Goal: Task Accomplishment & Management: Complete application form

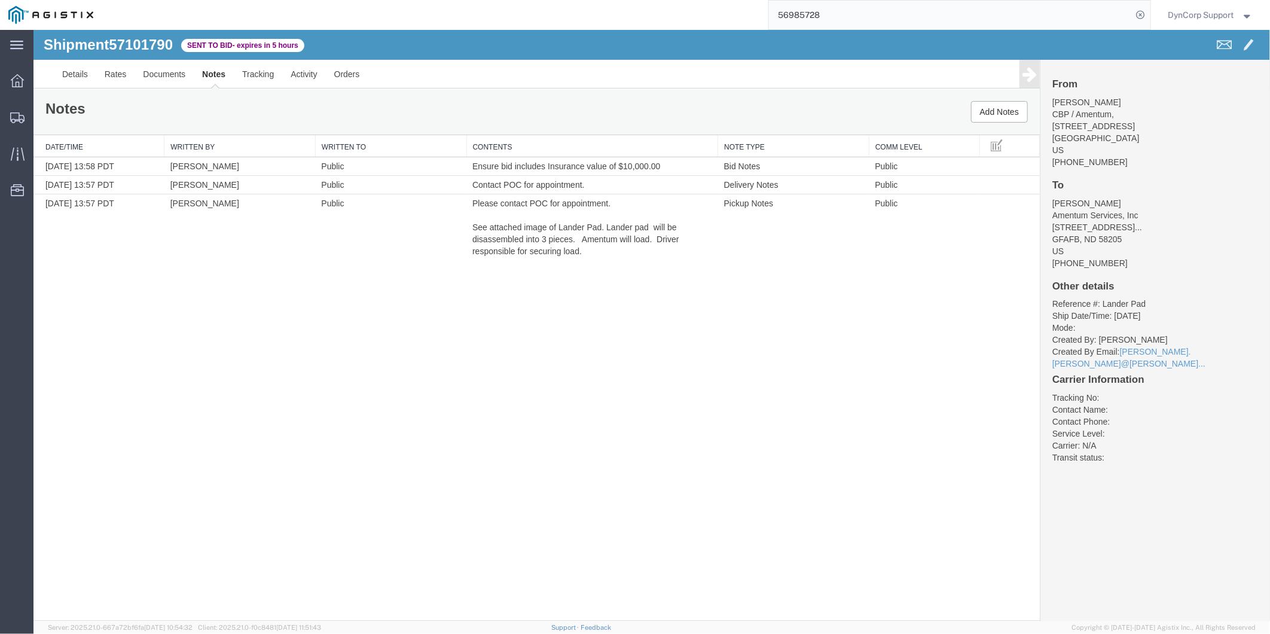
click at [441, 297] on div "Shipment 57101790 3 of 3 Sent to Bid - expires in 5 hours Details Rates Documen…" at bounding box center [651, 324] width 1237 height 591
click at [4, 78] on div at bounding box center [17, 81] width 33 height 24
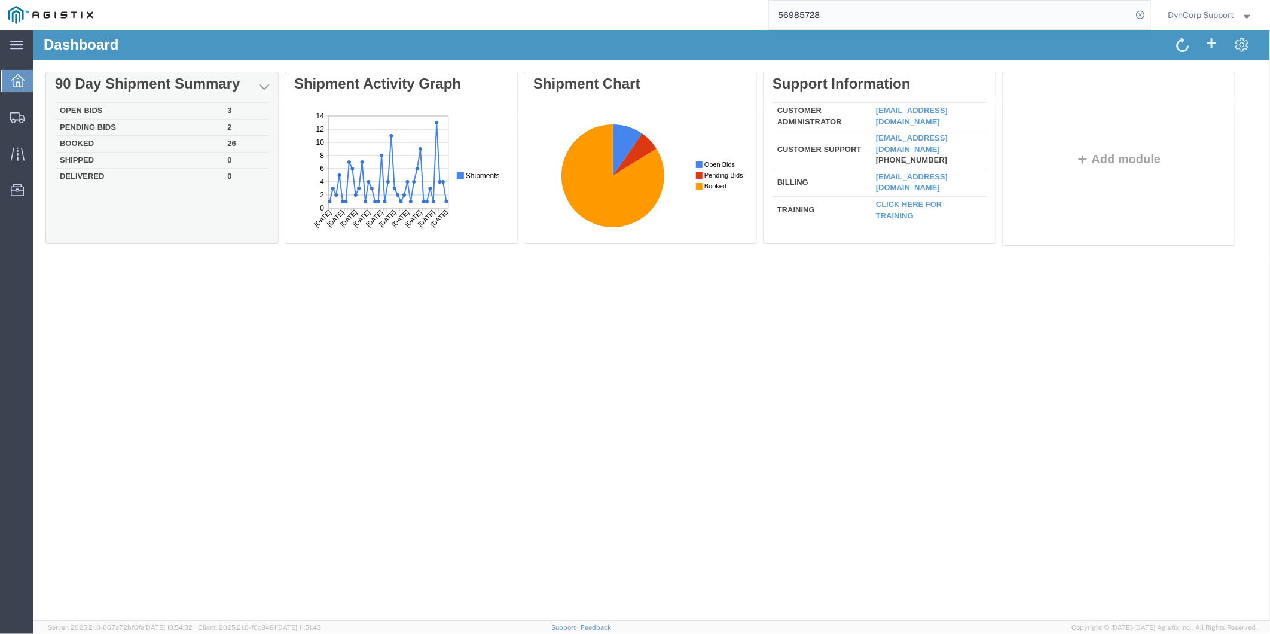
click at [68, 108] on td "Open Bids" at bounding box center [137, 110] width 167 height 17
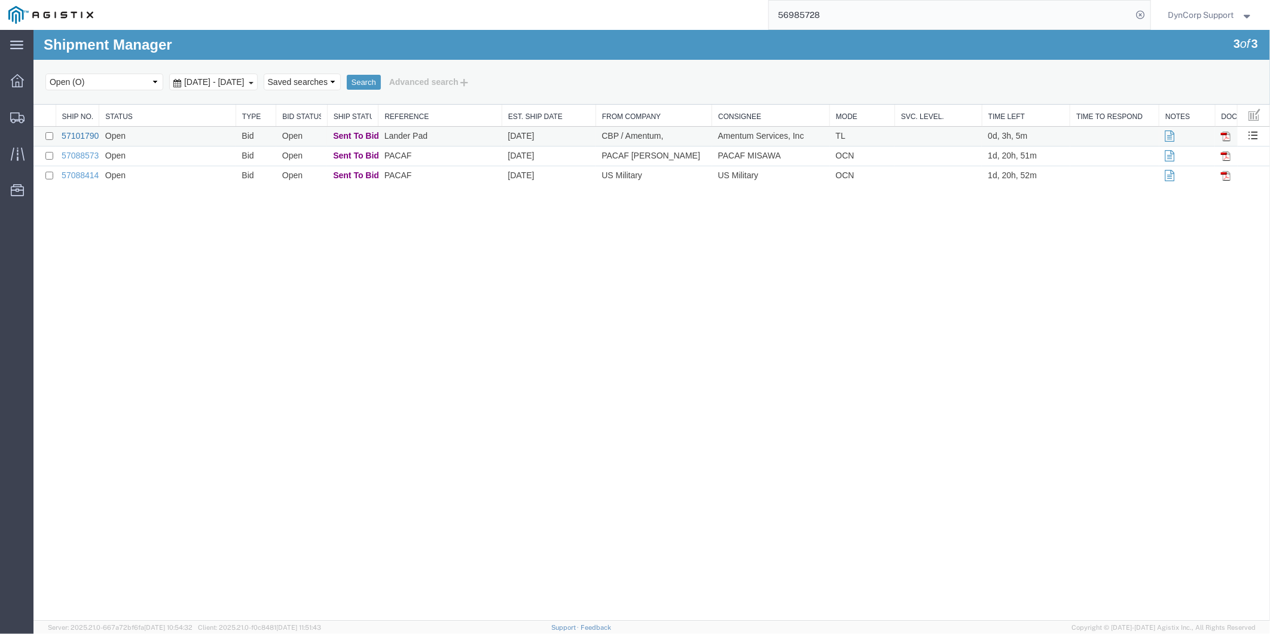
click at [67, 135] on link "57101790" at bounding box center [79, 135] width 37 height 10
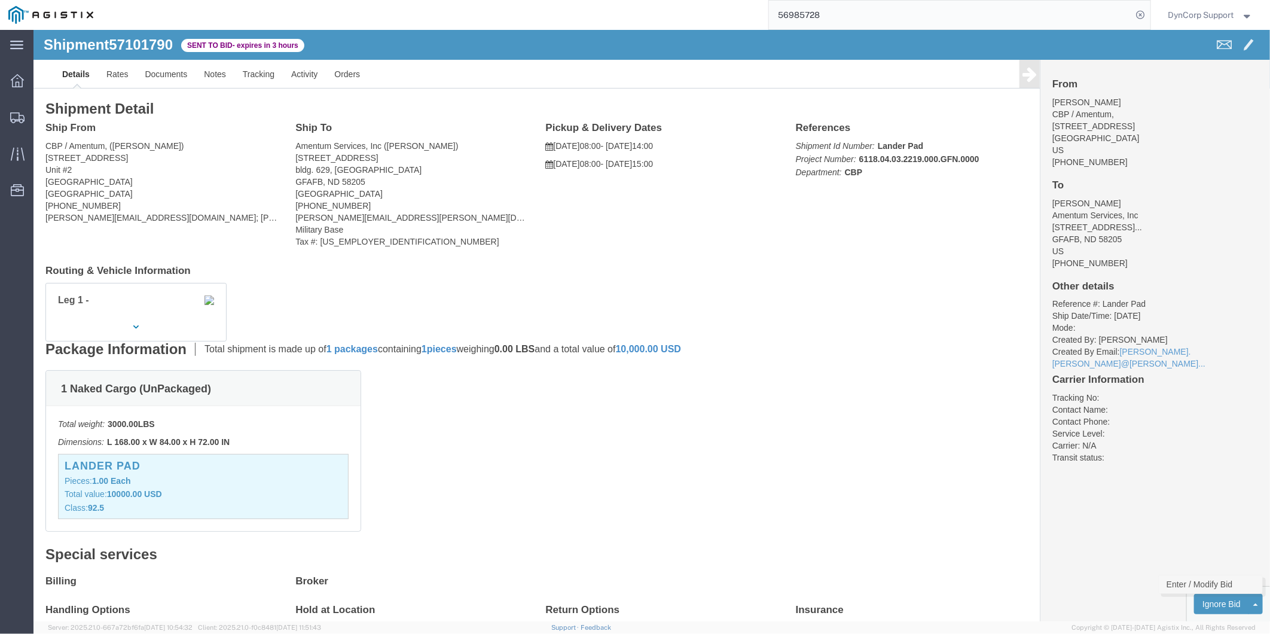
click link "Enter / Modify Bid"
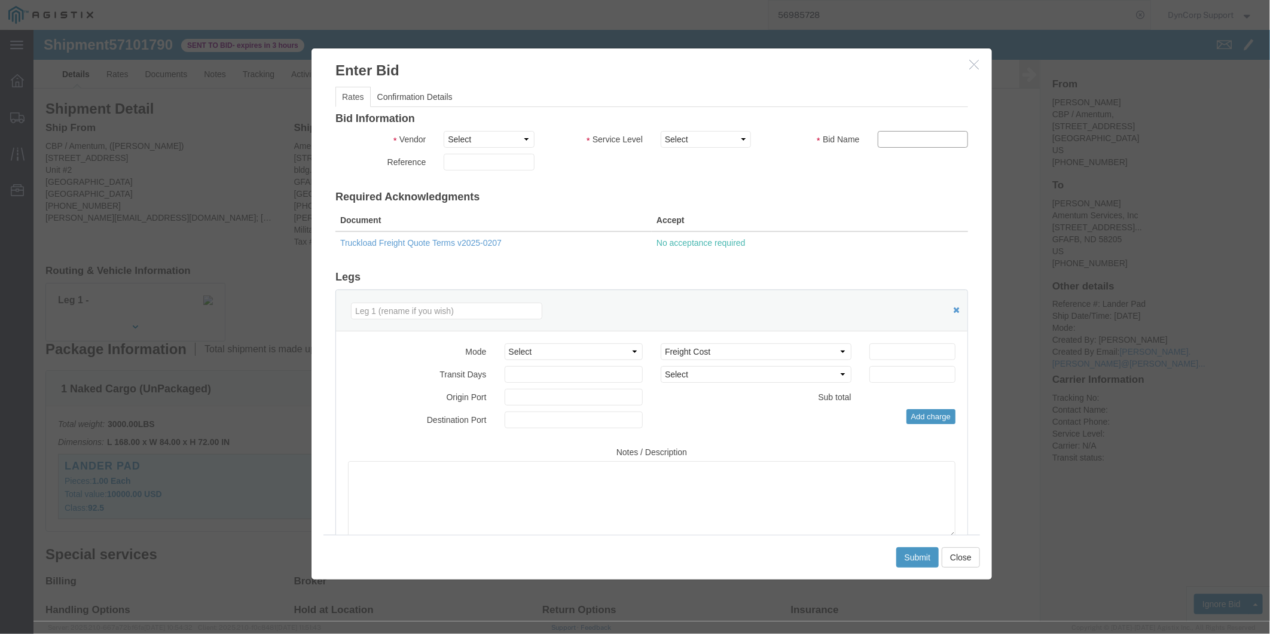
click input "text"
click input "number"
type input "2400"
click select "Select Crane Worldwide [PERSON_NAME] International"
select select "141"
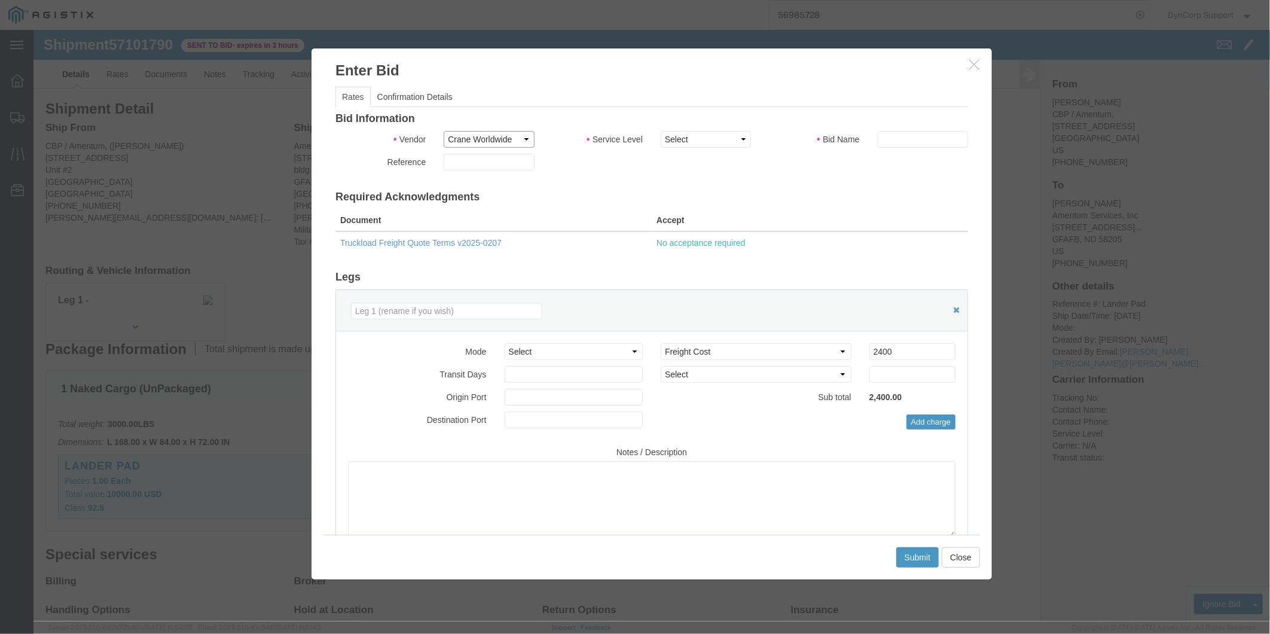
click select "Select Crane Worldwide [PERSON_NAME] International"
click select "Select 2 Day AM Service 2 Day PM 2 Day Service 3 - 5 Day 3 Day PM 3 Day Service…"
select select "1171"
click select "Select 2 Day AM Service 2 Day PM 2 Day Service 3 - 5 Day 3 Day PM 3 Day Service…"
click div "Bid Information Vendor Select Crane Worldwide [PERSON_NAME] International Servi…"
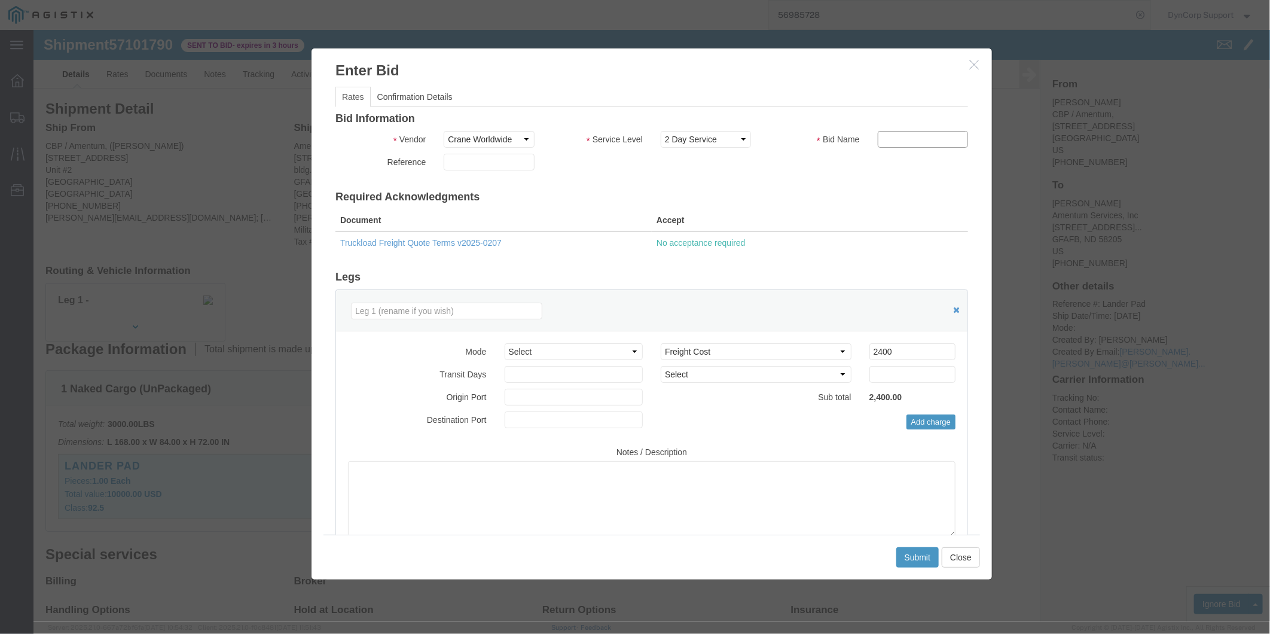
click input "text"
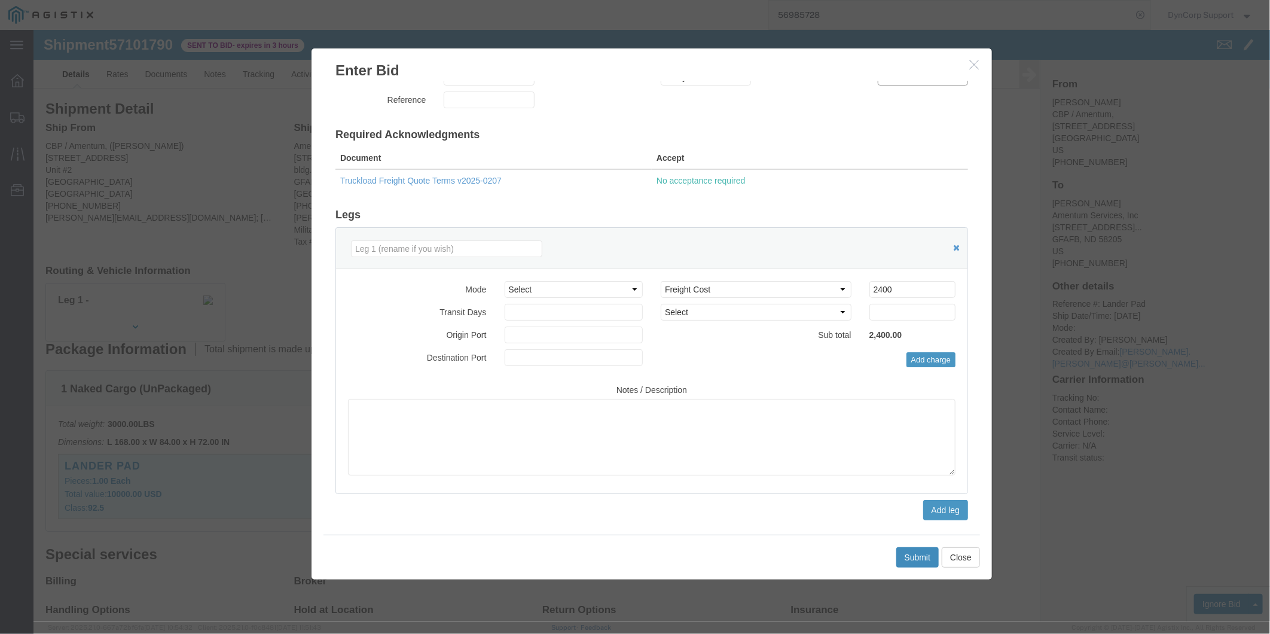
type input "57101790"
click button "Submit"
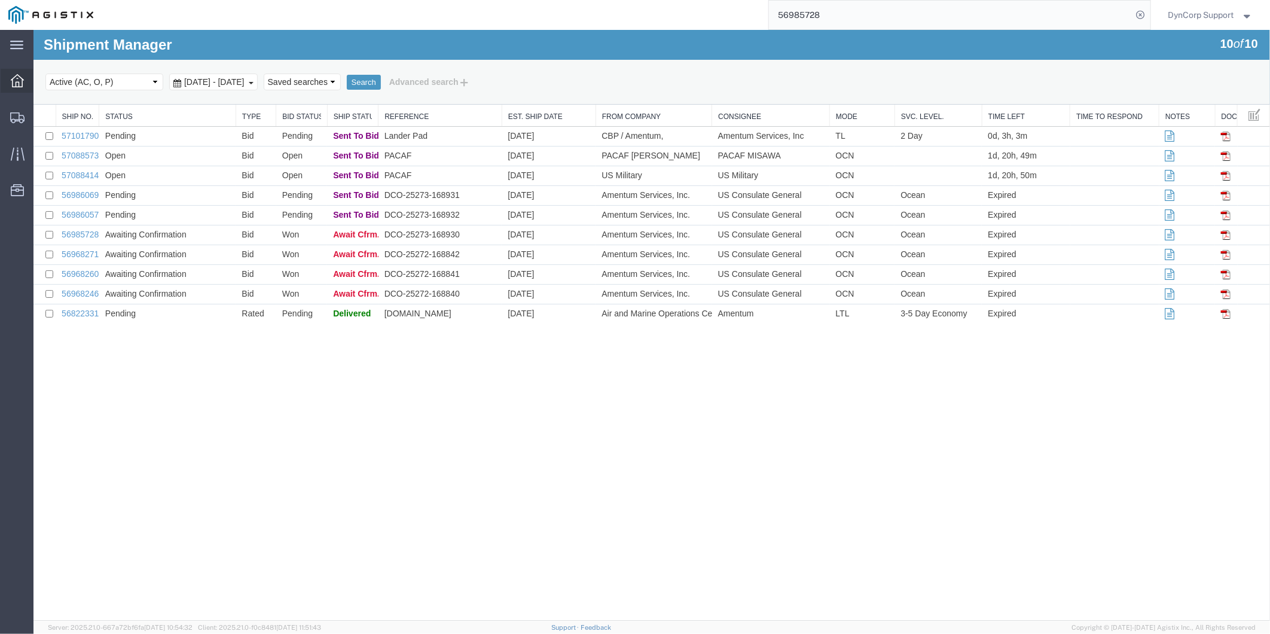
click at [15, 82] on icon at bounding box center [17, 80] width 13 height 13
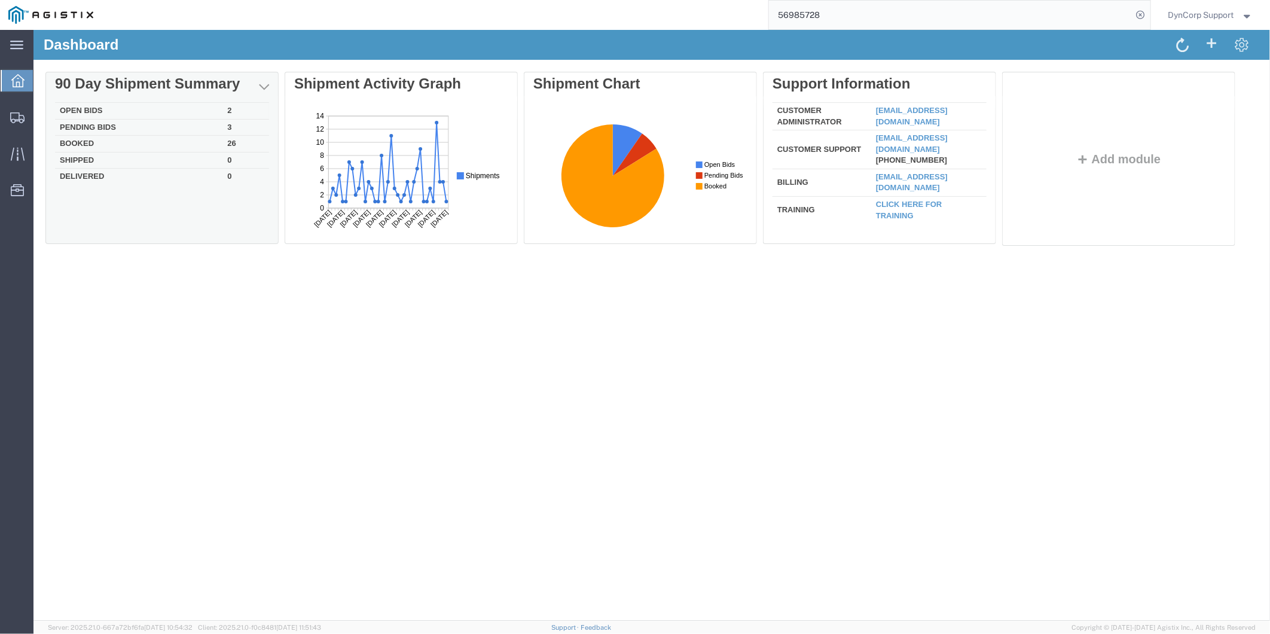
click at [96, 108] on td "Open Bids" at bounding box center [137, 110] width 167 height 17
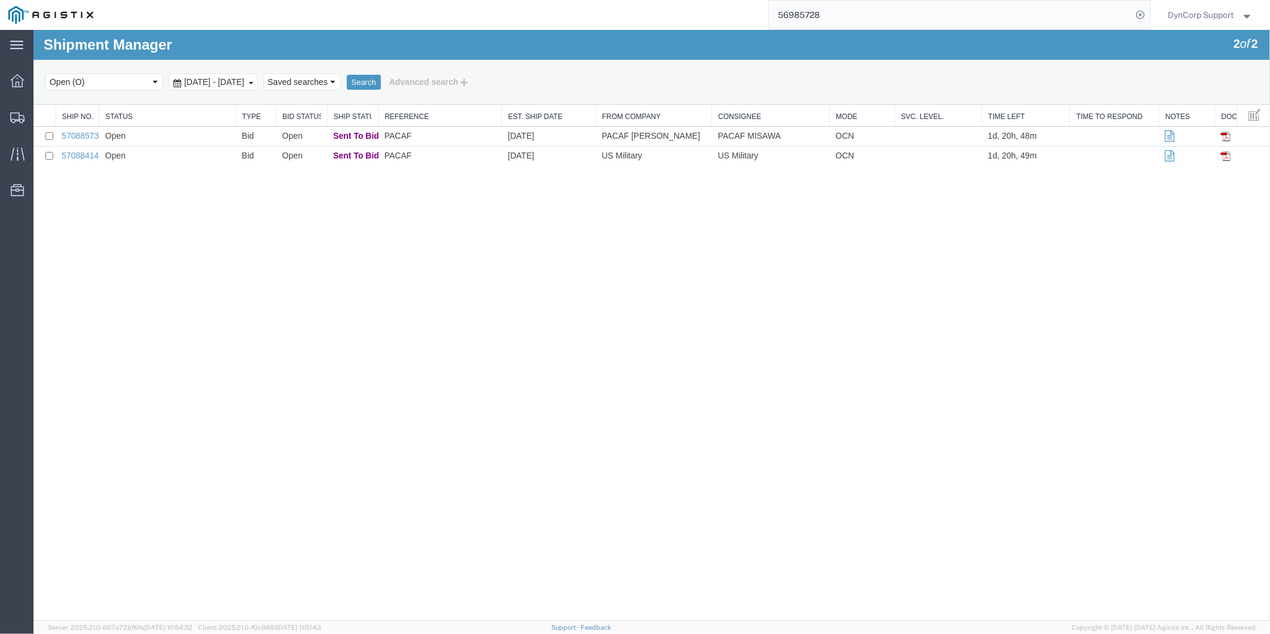
click at [404, 188] on div "Shipment Manager 2 of 2 Search Select status Active (AC, O, P) All Approved Awa…" at bounding box center [651, 324] width 1237 height 591
click at [86, 135] on link "57088573" at bounding box center [79, 135] width 37 height 10
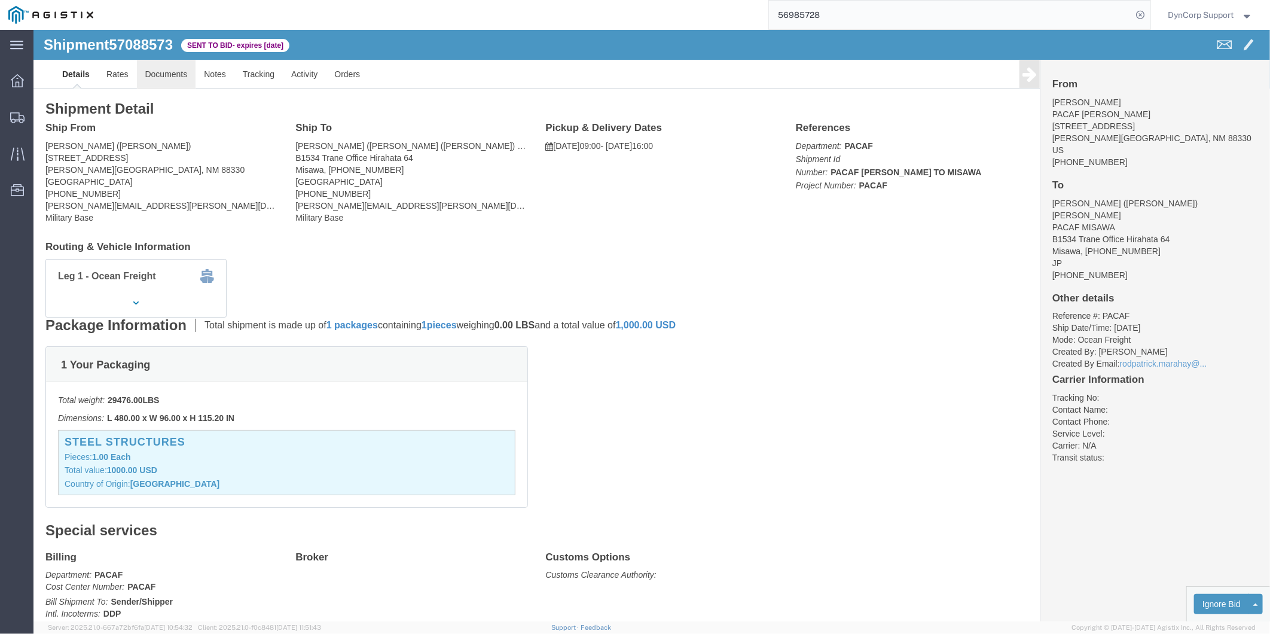
click link "Documents"
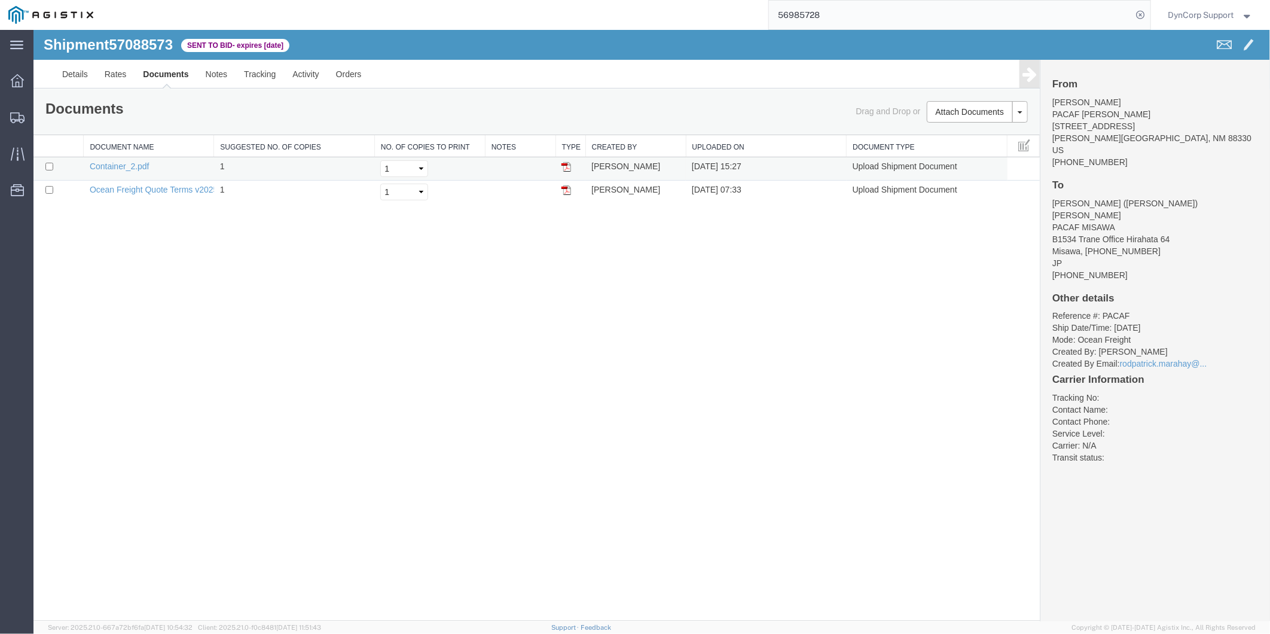
click at [134, 159] on td "Container_2.pdf" at bounding box center [148, 168] width 130 height 23
click at [136, 162] on link "Container_2.pdf" at bounding box center [119, 166] width 60 height 10
click at [516, 289] on div "Shipment 57088573 2 of 2 Sent to Bid - expires [DATE] Details Rates Documents N…" at bounding box center [651, 324] width 1237 height 591
click at [15, 76] on icon at bounding box center [17, 80] width 13 height 13
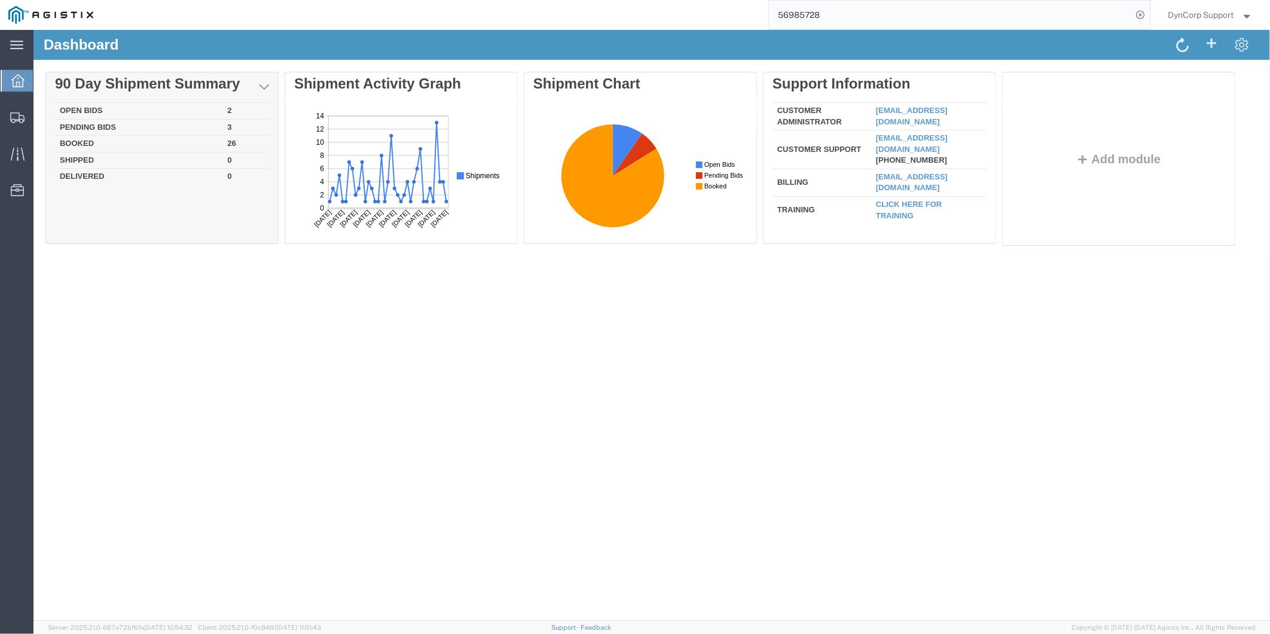
click at [89, 109] on td "Open Bids" at bounding box center [137, 110] width 167 height 17
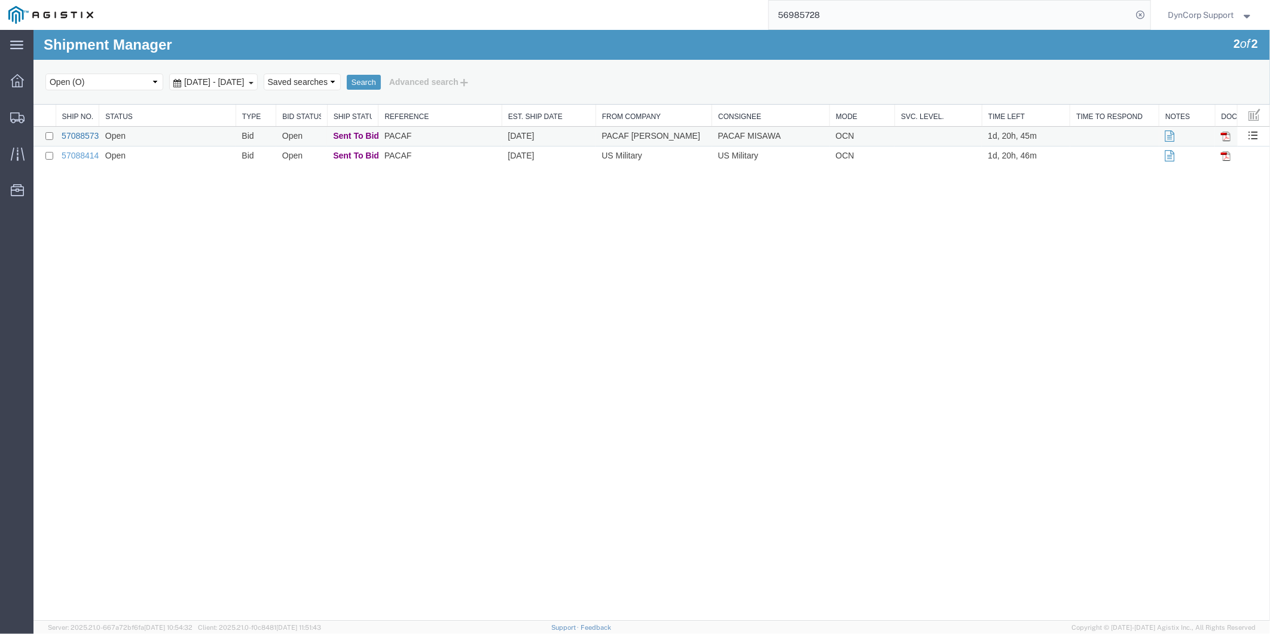
click at [80, 132] on link "57088573" at bounding box center [79, 135] width 37 height 10
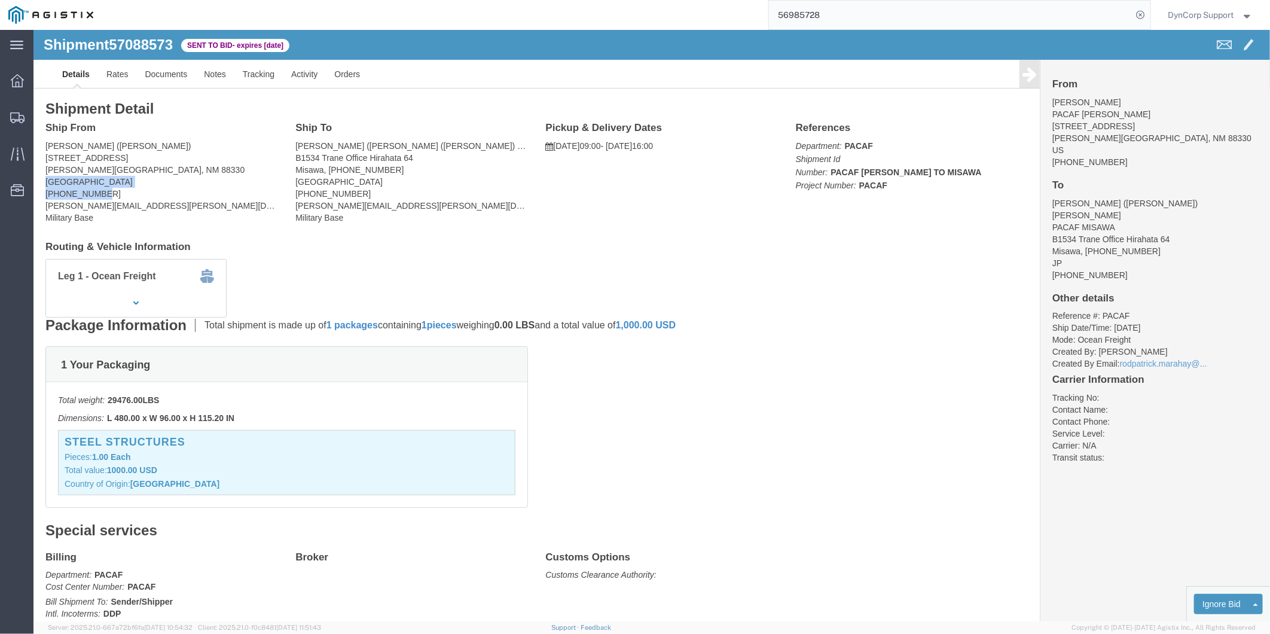
click address "[PERSON_NAME] ([PERSON_NAME]) [STREET_ADDRESS][PERSON_NAME] [PHONE_NUMBER] [PER…"
drag, startPoint x: 71, startPoint y: 160, endPoint x: 11, endPoint y: 99, distance: 85.0
click div "Ship From PACAF [PERSON_NAME] ([PERSON_NAME]) [STREET_ADDRESS][PERSON_NAME] [PH…"
copy div "Ship From PACAF [PERSON_NAME] ([PERSON_NAME]) [STREET_ADDRESS][PERSON_NAME] [PH…"
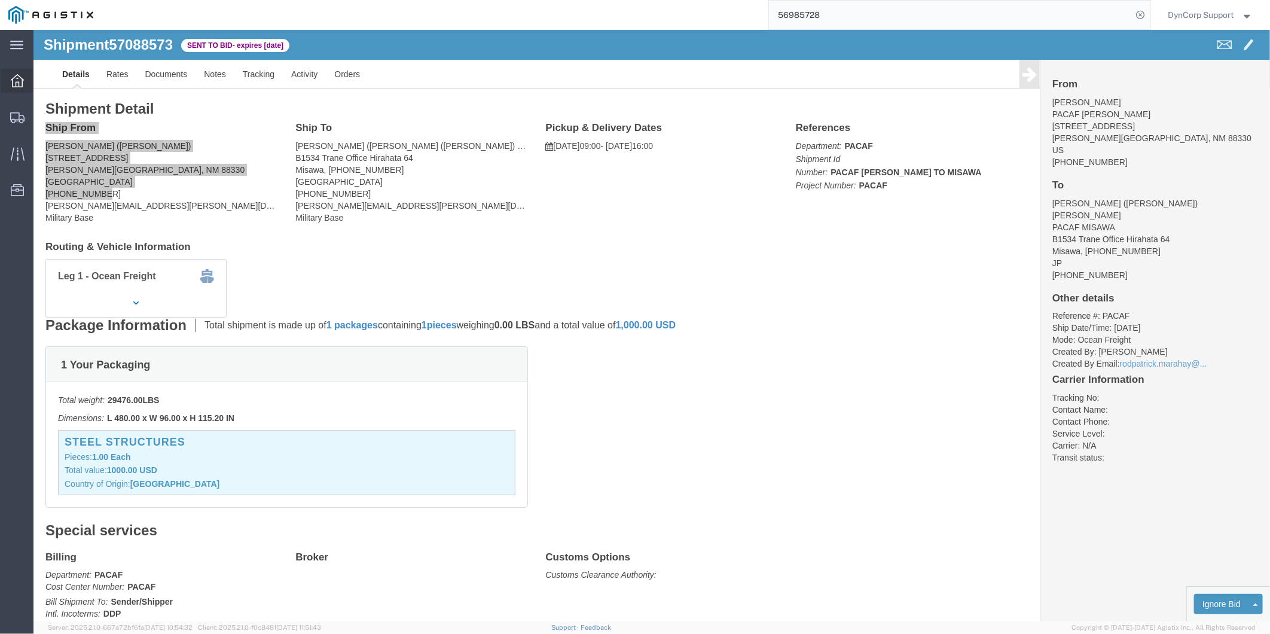
click at [15, 76] on icon at bounding box center [17, 80] width 13 height 13
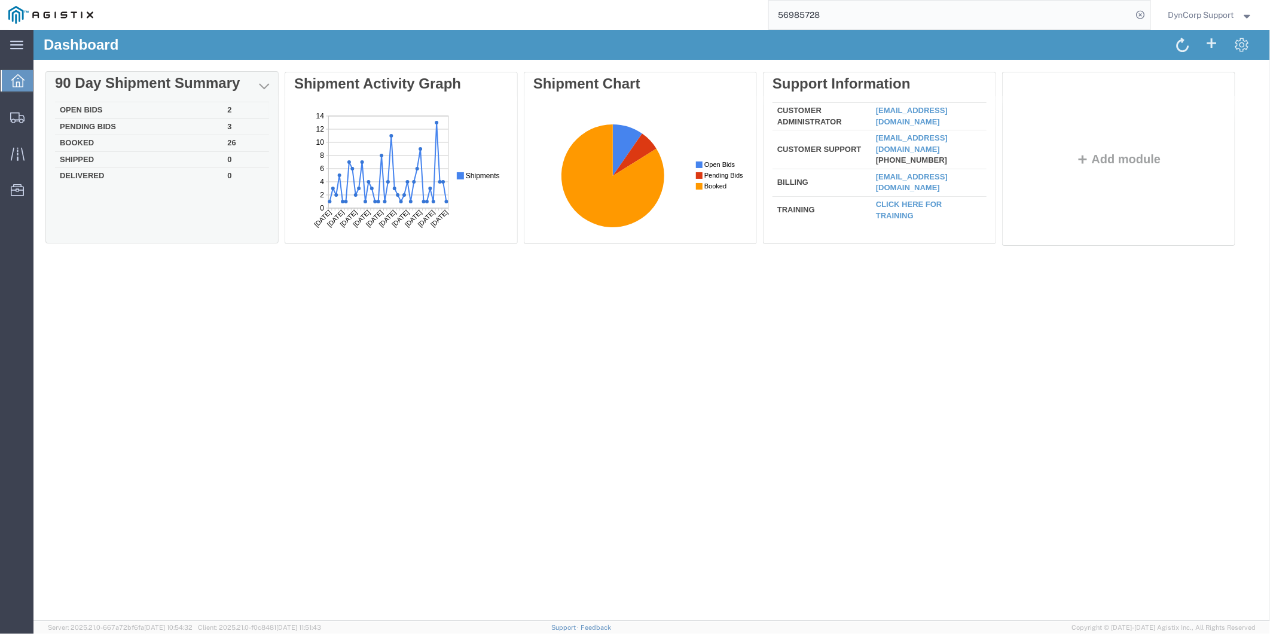
click at [85, 109] on div "Delete 90 Day Shipment Summary Open Bids 2 Pending Bids 3 Booked 26 Shipped 0 D…" at bounding box center [651, 160] width 1213 height 179
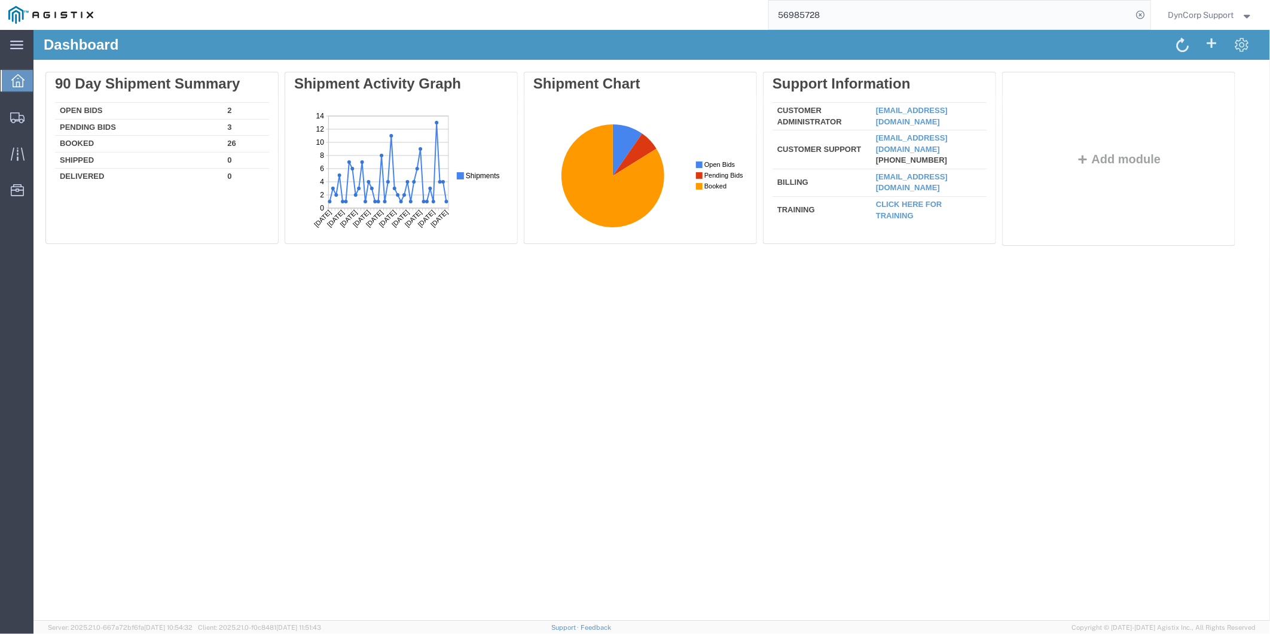
click at [85, 109] on td "Open Bids" at bounding box center [137, 110] width 167 height 17
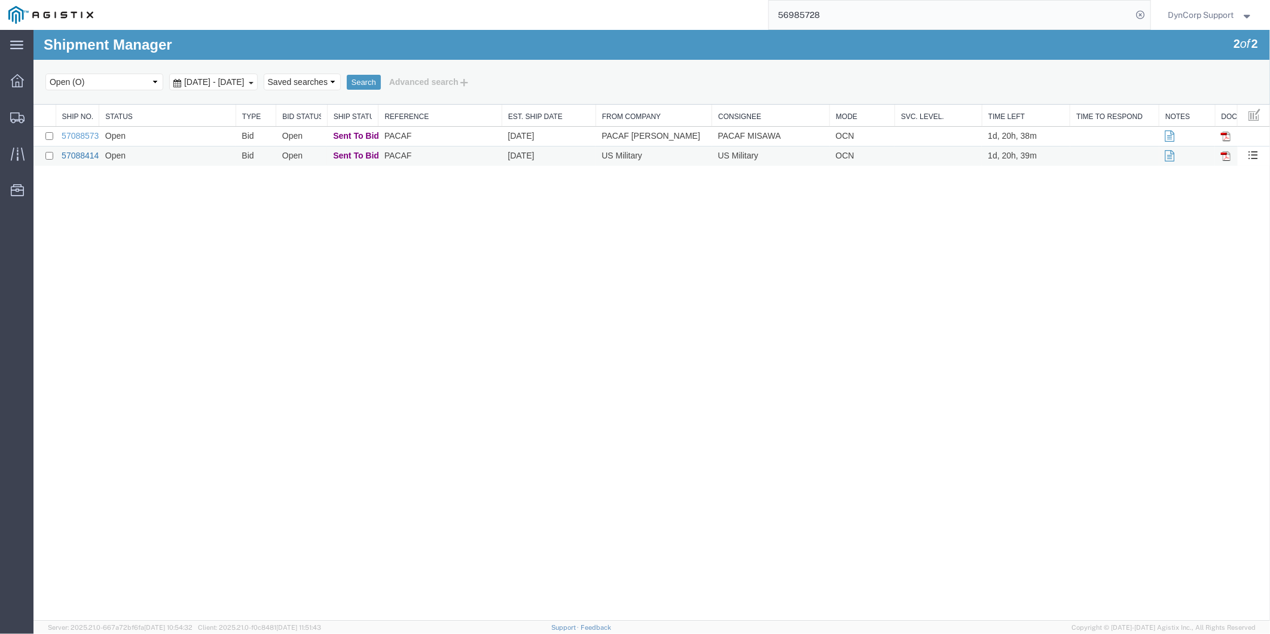
click at [66, 159] on link "57088414" at bounding box center [79, 155] width 37 height 10
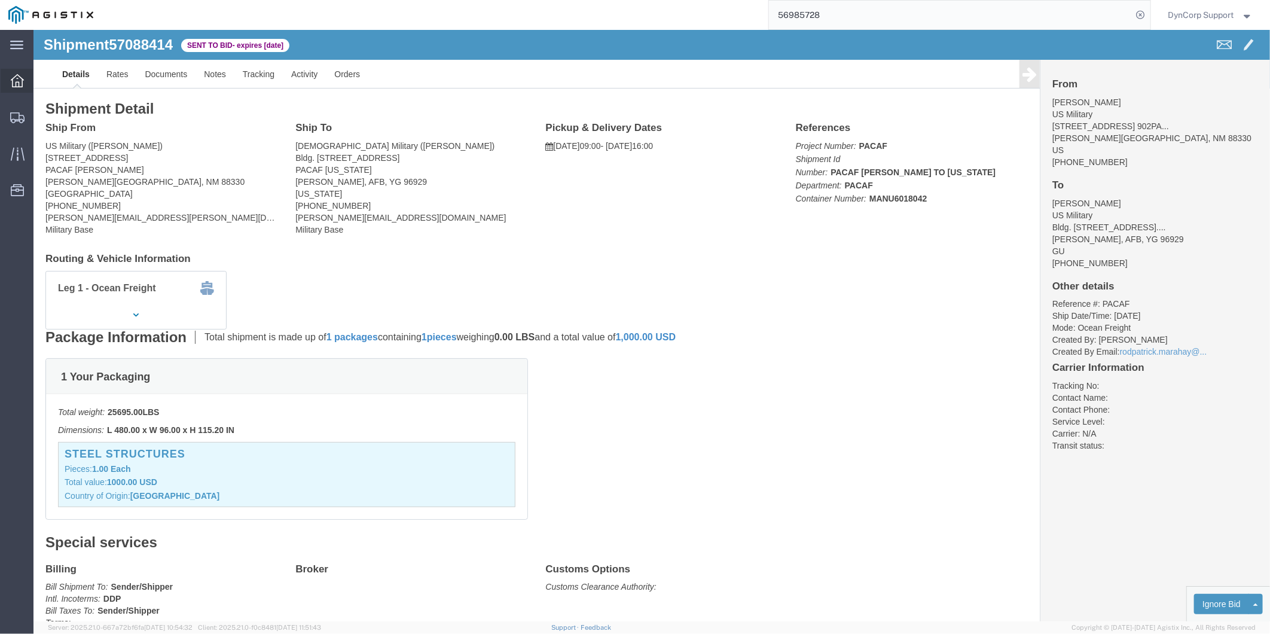
click at [41, 81] on span "Dashboard" at bounding box center [37, 81] width 8 height 24
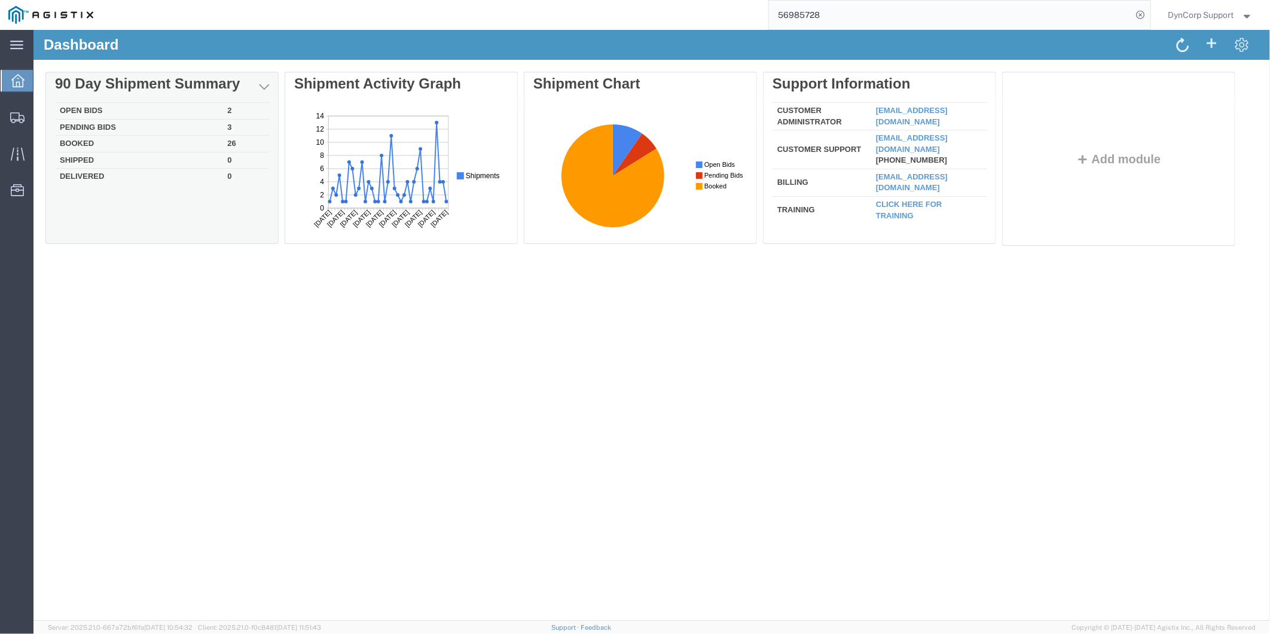
click at [62, 105] on td "Open Bids" at bounding box center [137, 110] width 167 height 17
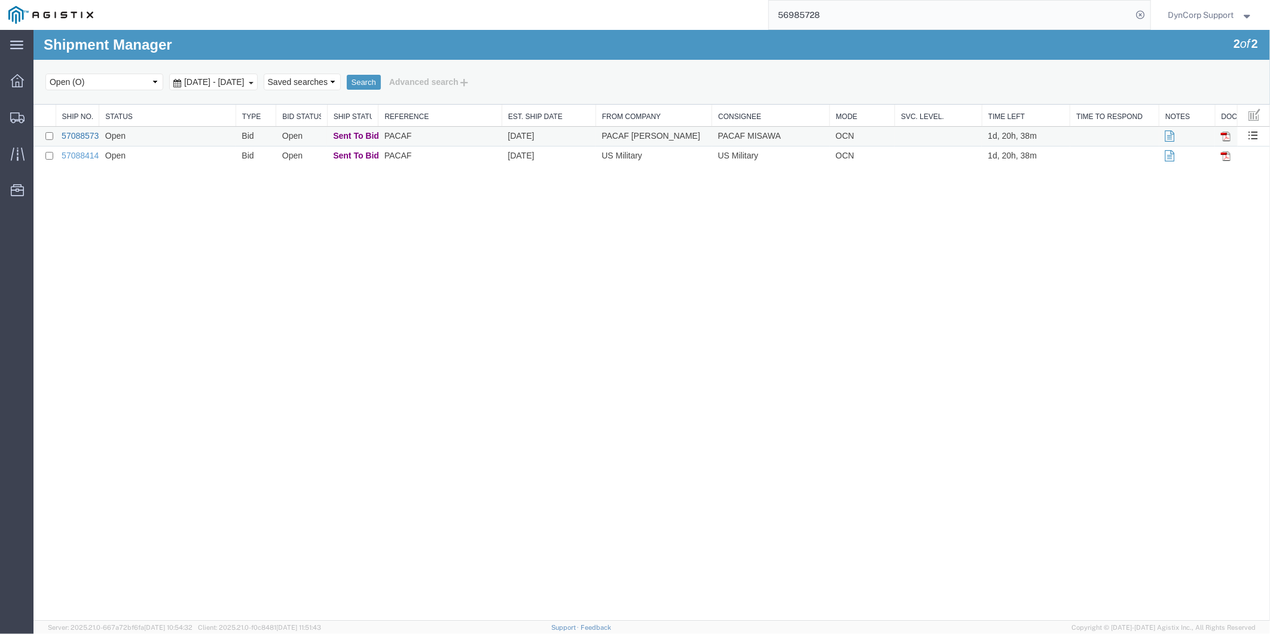
click at [85, 132] on link "57088573" at bounding box center [79, 135] width 37 height 10
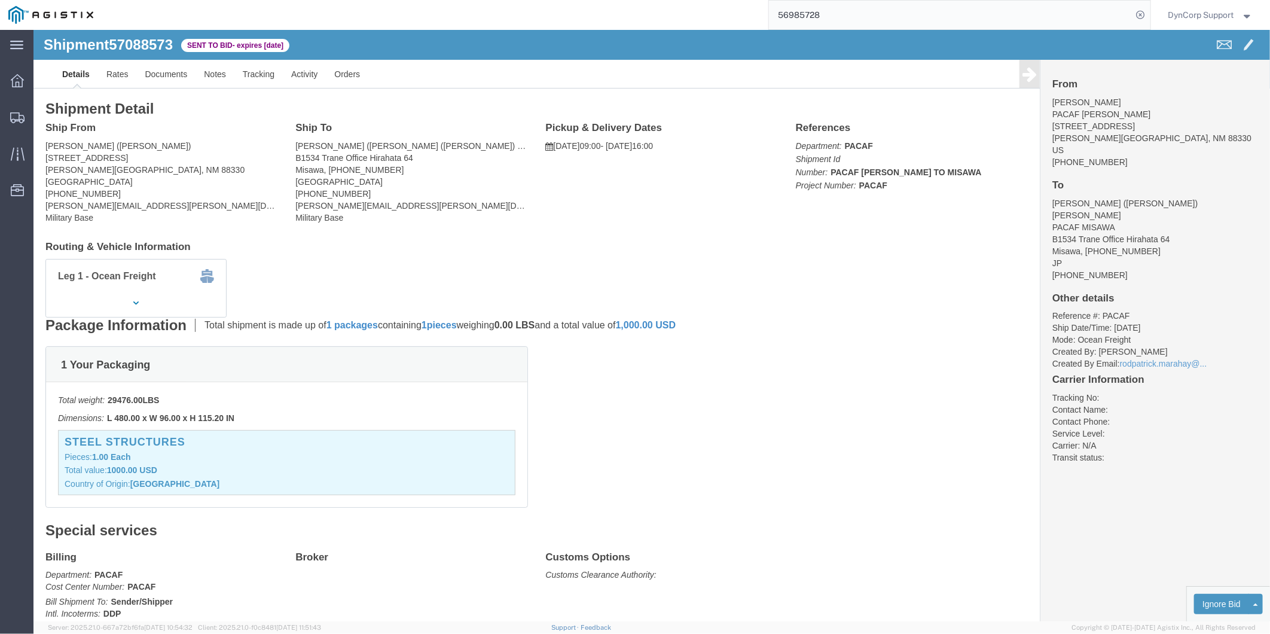
click div "Leg 1 - Ocean Freight Vehicle 1: Standard Container (40 Feet) Container No.: WS…"
drag, startPoint x: 339, startPoint y: 160, endPoint x: 273, endPoint y: 133, distance: 71.3
click address "[PERSON_NAME] ([PERSON_NAME] ([PERSON_NAME]) [PERSON_NAME]) B1534 Trane Office …"
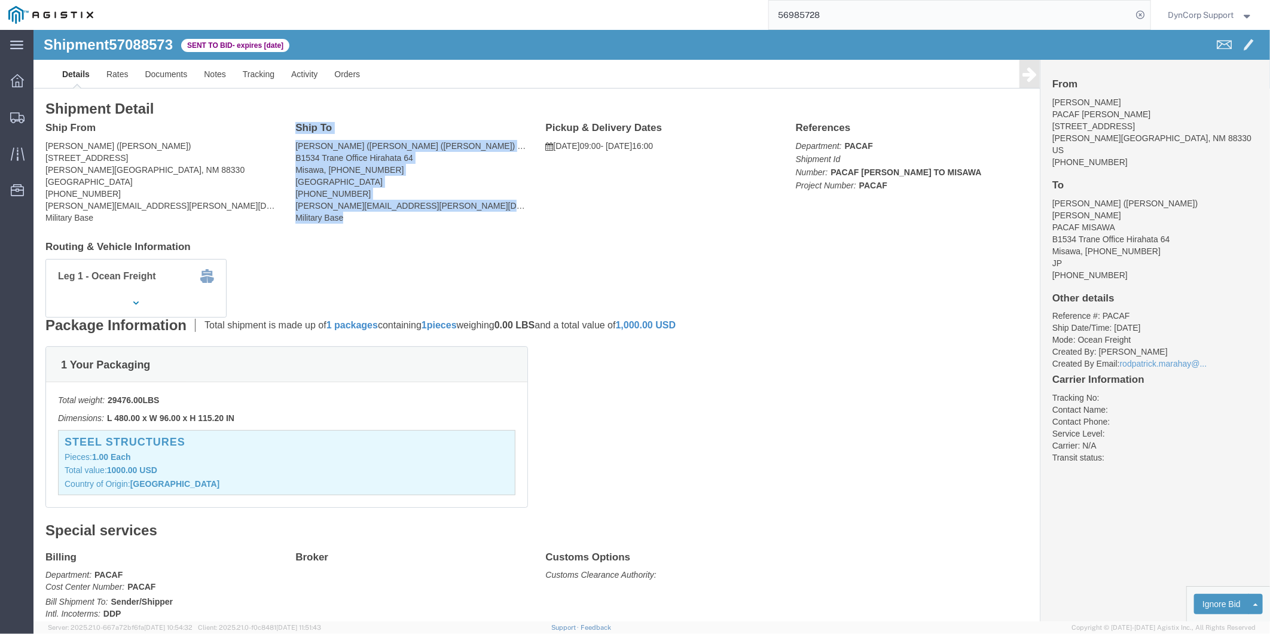
drag, startPoint x: 273, startPoint y: 133, endPoint x: 256, endPoint y: 90, distance: 46.4
click div "Shipment Detail Ship From PACAF [PERSON_NAME] ([PERSON_NAME]) [STREET_ADDRESS][…"
copy div "Ship To PACAF MISAWA ([PERSON_NAME] ([PERSON_NAME]) [PERSON_NAME]) B1534 Trane …"
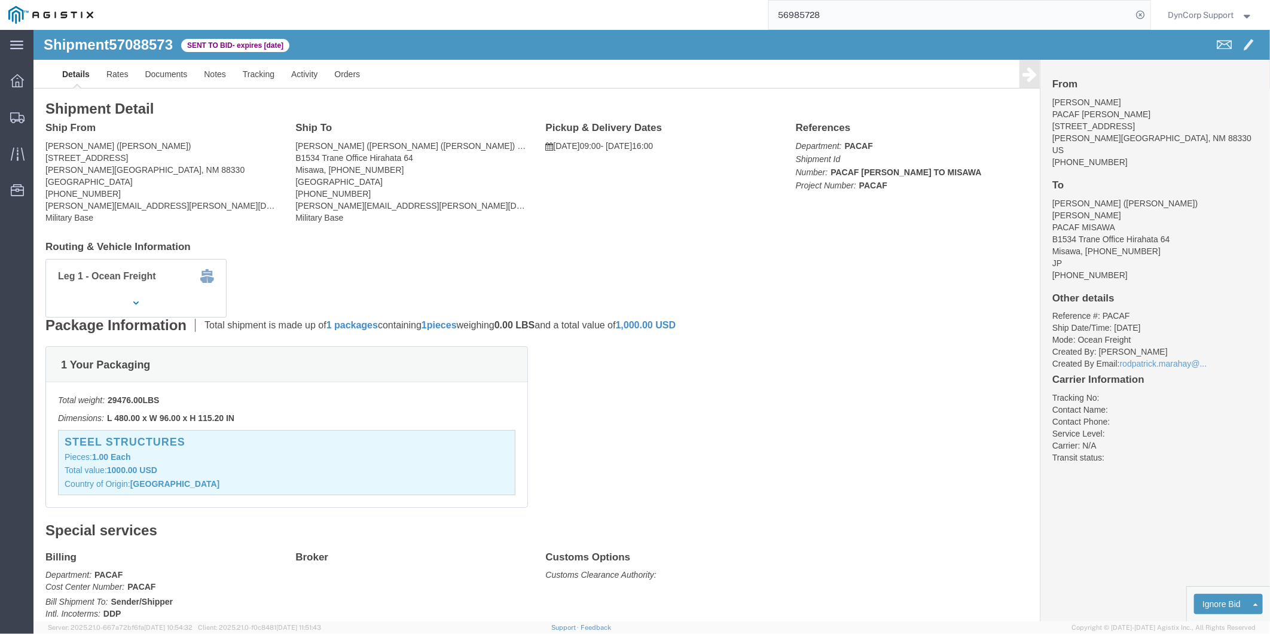
click li "Reference #: PACAF"
click address "[PERSON_NAME] ([PERSON_NAME]) [STREET_ADDRESS][PERSON_NAME] [PHONE_NUMBER] [PER…"
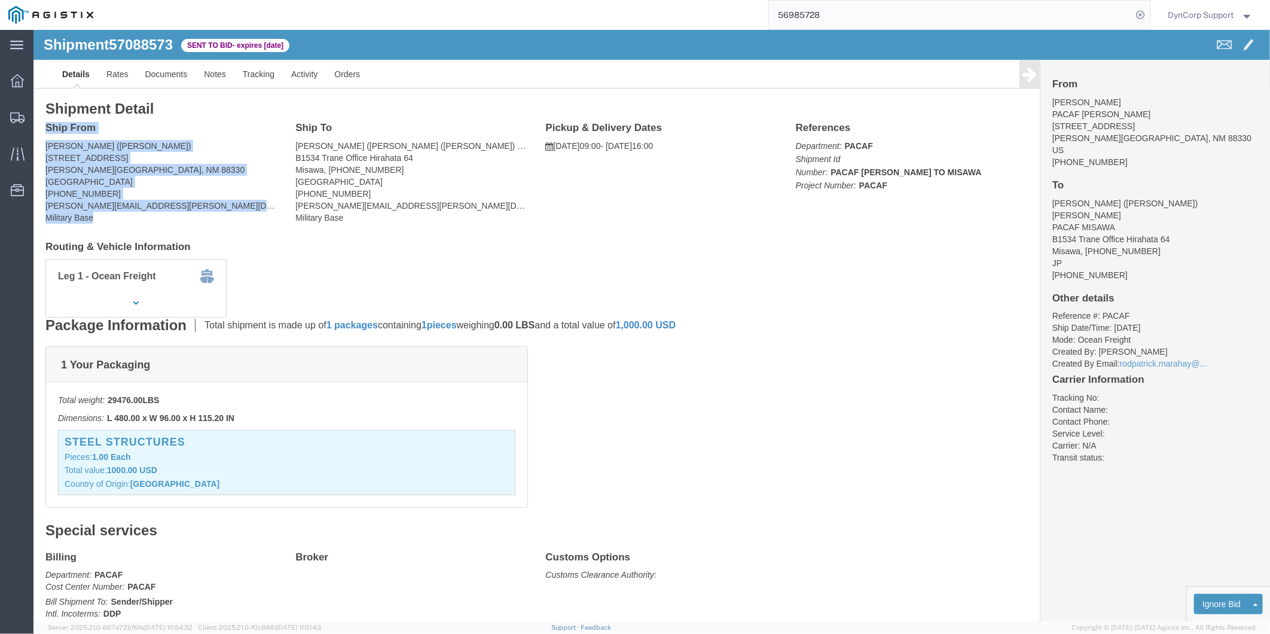
drag, startPoint x: 114, startPoint y: 187, endPoint x: 11, endPoint y: 90, distance: 142.2
click div "Shipment Detail Ship From PACAF [PERSON_NAME] ([PERSON_NAME]) [STREET_ADDRESS][…"
copy div "Ship From PACAF [PERSON_NAME] ([PERSON_NAME]) [STREET_ADDRESS][PERSON_NAME] [PH…"
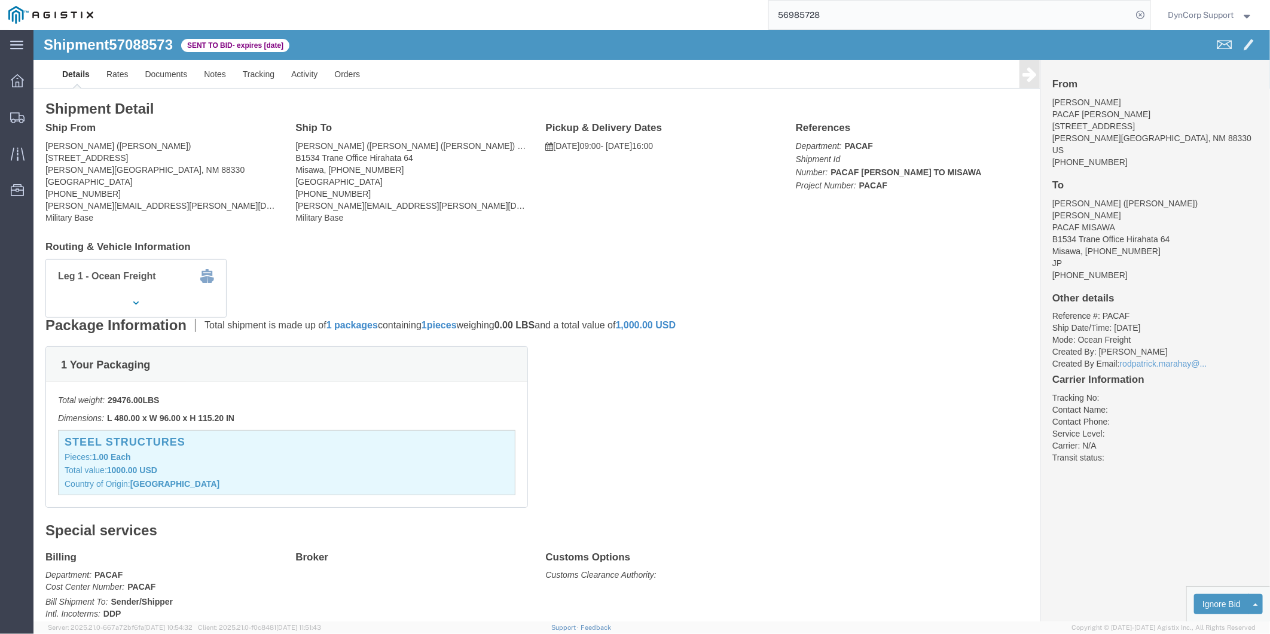
click address "[PERSON_NAME] ([PERSON_NAME] ([PERSON_NAME]) [PERSON_NAME]) B1534 Trane Office …"
click at [12, 78] on icon at bounding box center [17, 80] width 13 height 13
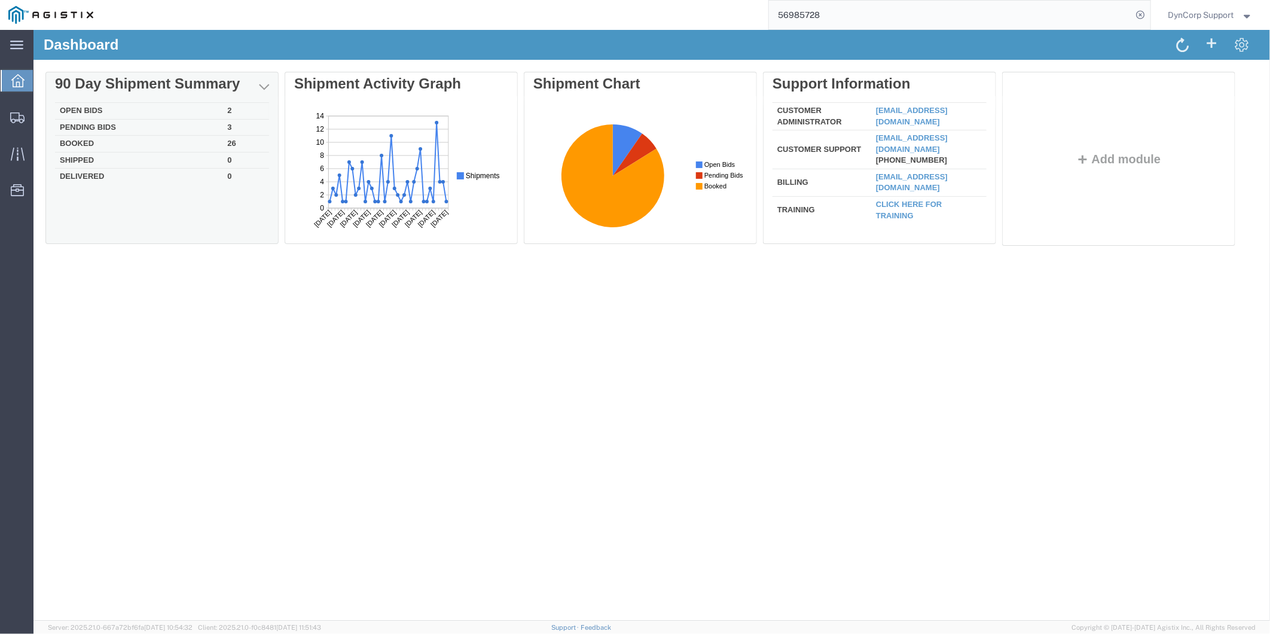
click at [89, 110] on td "Open Bids" at bounding box center [137, 110] width 167 height 17
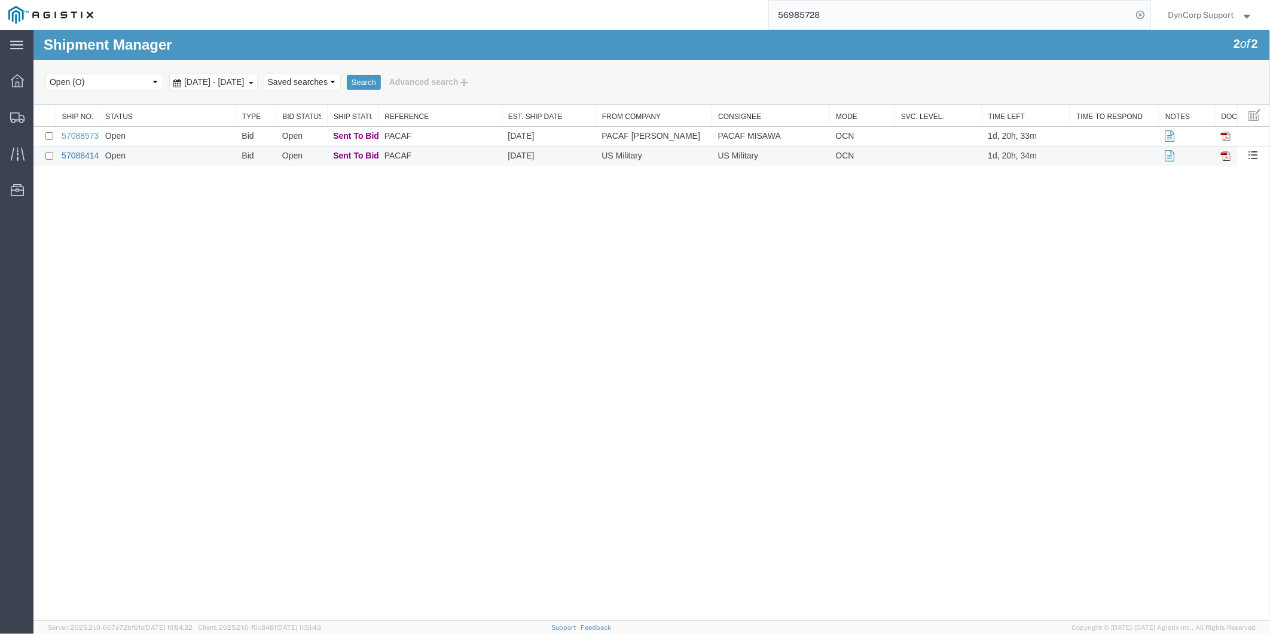
click at [84, 152] on link "57088414" at bounding box center [79, 155] width 37 height 10
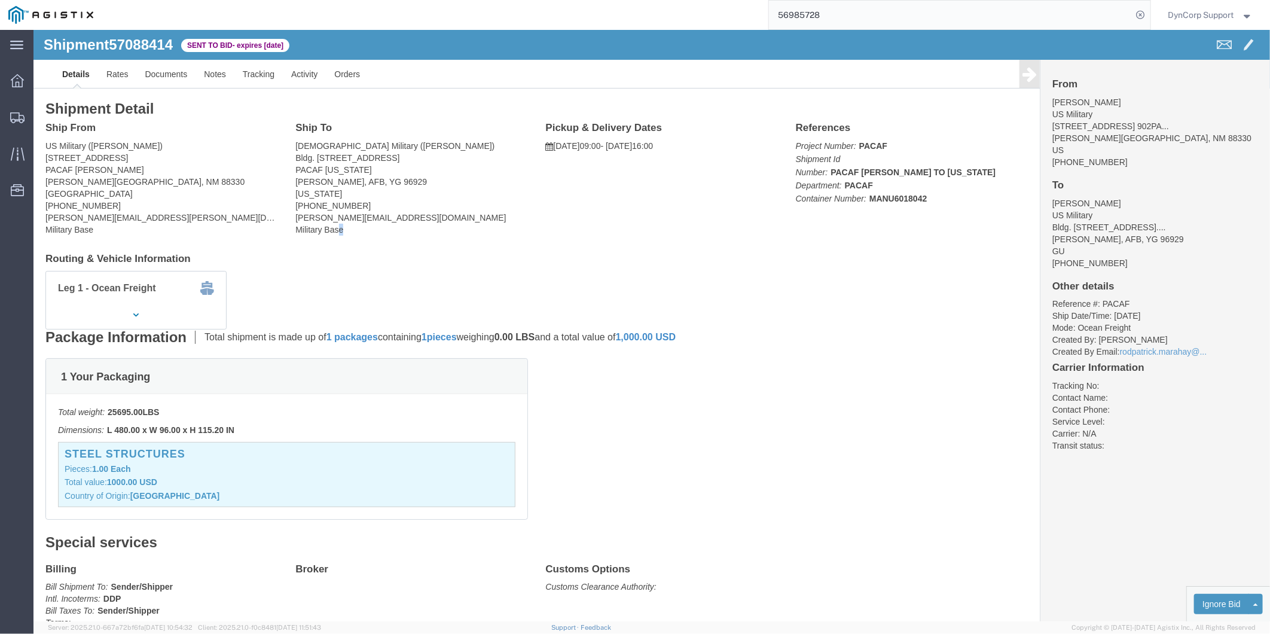
click address "[DEMOGRAPHIC_DATA] Military ([PERSON_NAME]) Bldg. [STREET_ADDRESS] [GEOGRAPHIC_…"
drag, startPoint x: 303, startPoint y: 196, endPoint x: 312, endPoint y: 200, distance: 9.1
click address "[DEMOGRAPHIC_DATA] Military ([PERSON_NAME]) Bldg. [STREET_ADDRESS] [GEOGRAPHIC_…"
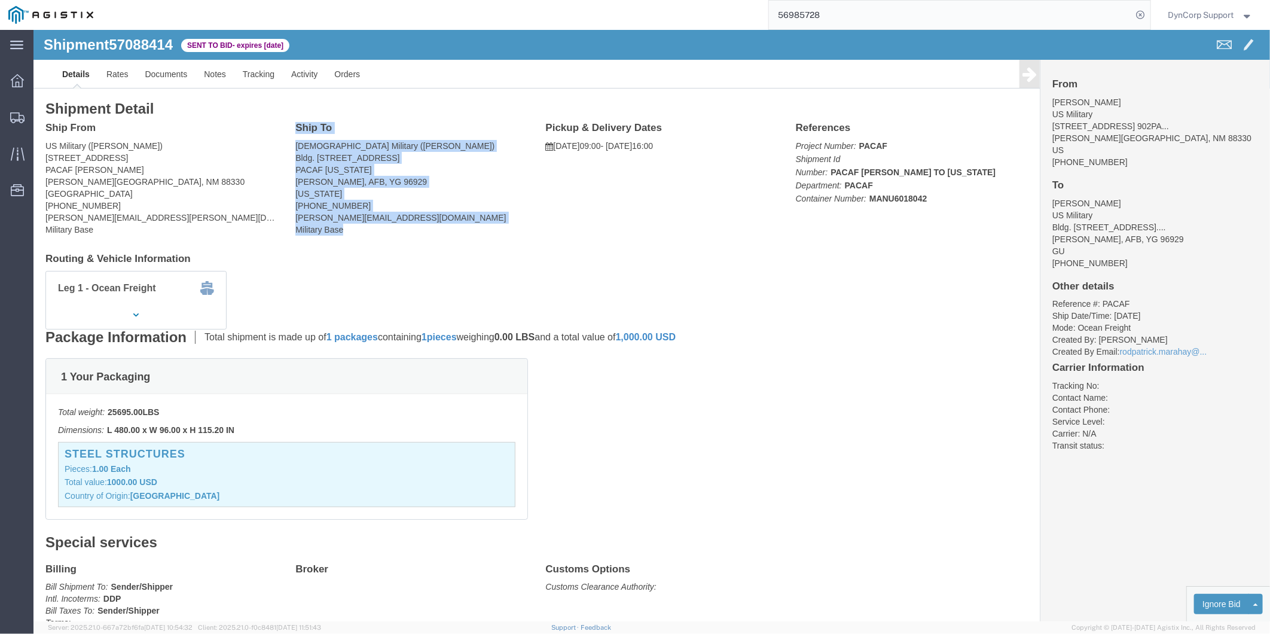
drag, startPoint x: 318, startPoint y: 202, endPoint x: 262, endPoint y: 102, distance: 114.6
click div "Ship To US Military ([PERSON_NAME]) Bldg. [STREET_ADDRESS] [GEOGRAPHIC_DATA][US…"
copy div "Ship To US Military ([PERSON_NAME]) Bldg. [STREET_ADDRESS] [GEOGRAPHIC_DATA][US…"
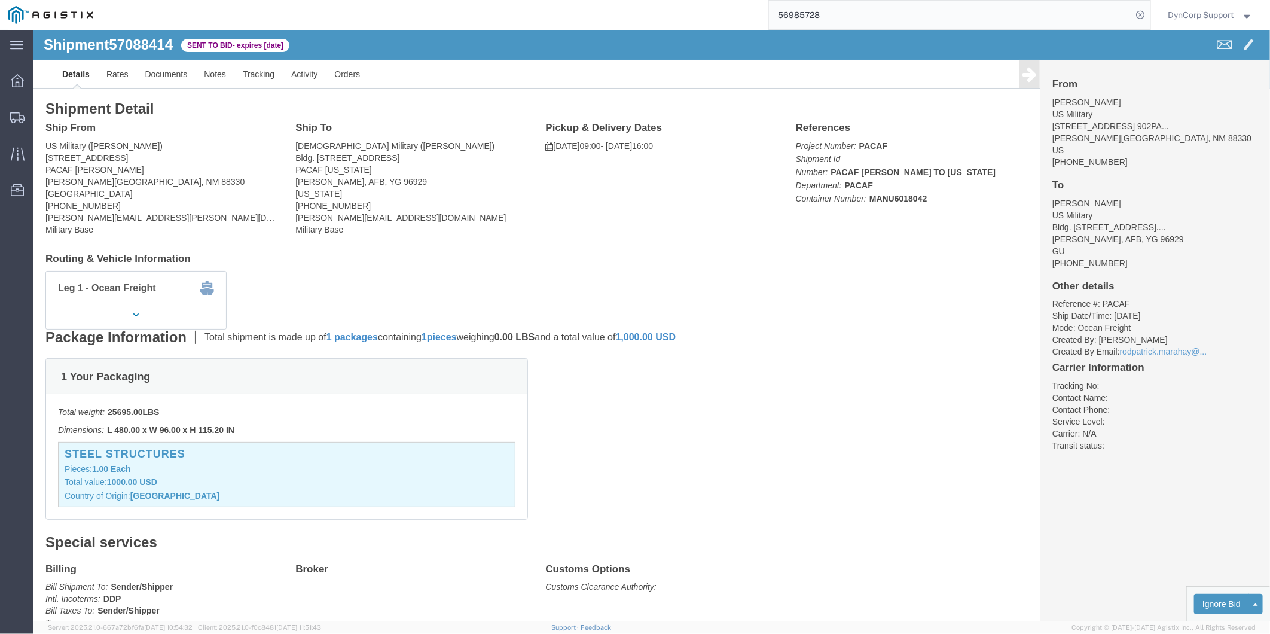
click div "Shipment Detail Ship From [DEMOGRAPHIC_DATA] Military ([PERSON_NAME]) [STREET_A…"
